Goal: Information Seeking & Learning: Learn about a topic

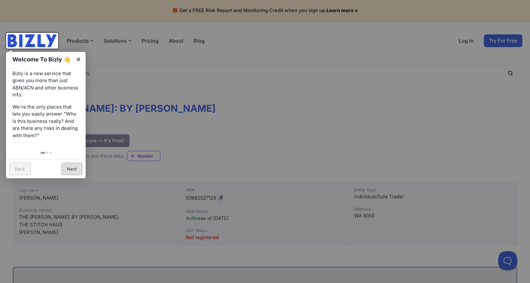
click at [75, 170] on link "Next" at bounding box center [71, 169] width 21 height 12
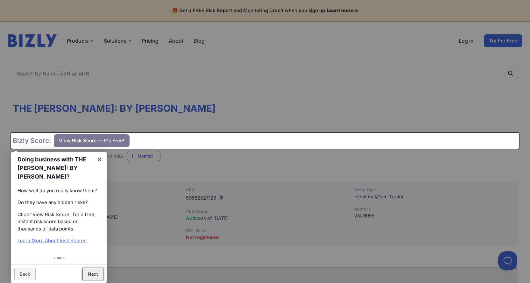
click at [95, 268] on link "Next" at bounding box center [93, 274] width 21 height 12
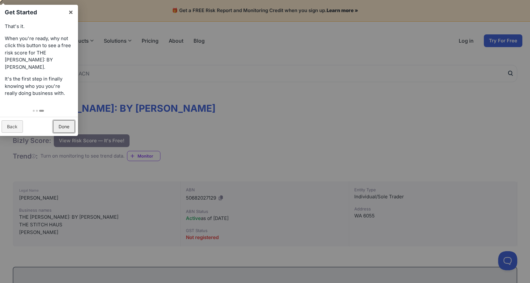
click at [65, 120] on link "Done" at bounding box center [64, 126] width 22 height 12
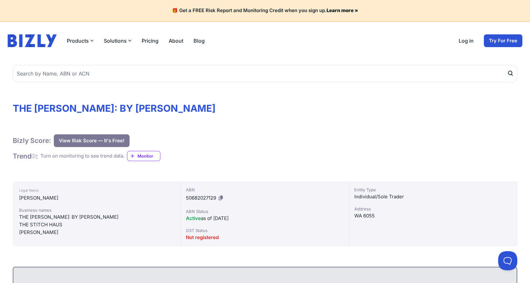
click at [109, 143] on button "View Risk Score — It's Free!" at bounding box center [92, 140] width 76 height 13
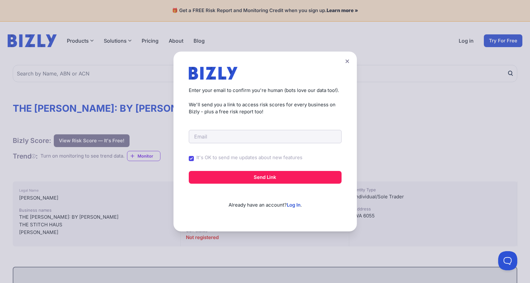
click at [349, 62] on icon at bounding box center [348, 61] width 4 height 4
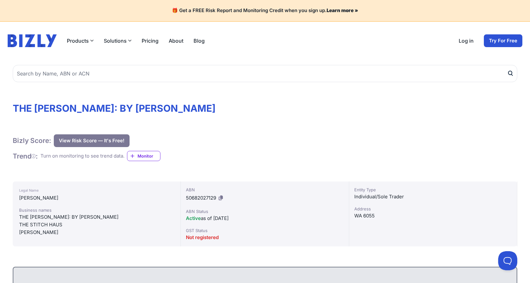
drag, startPoint x: 57, startPoint y: 224, endPoint x: 61, endPoint y: 224, distance: 3.2
click at [58, 224] on div "THE STITCH HAUS" at bounding box center [96, 225] width 155 height 8
click at [209, 224] on div "ABN 50682027129 ABN Status Active as of [DATE] GST Status Not registered" at bounding box center [265, 214] width 168 height 65
drag, startPoint x: 20, startPoint y: 218, endPoint x: 79, endPoint y: 219, distance: 59.6
click at [79, 219] on div "THE [PERSON_NAME]: BY [PERSON_NAME]" at bounding box center [96, 217] width 155 height 8
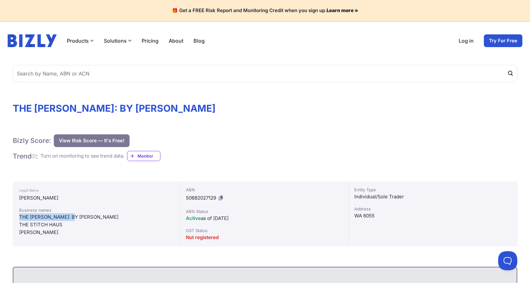
copy div "THE [PERSON_NAME]: BY [PERSON_NAME]"
